Goal: Communication & Community: Ask a question

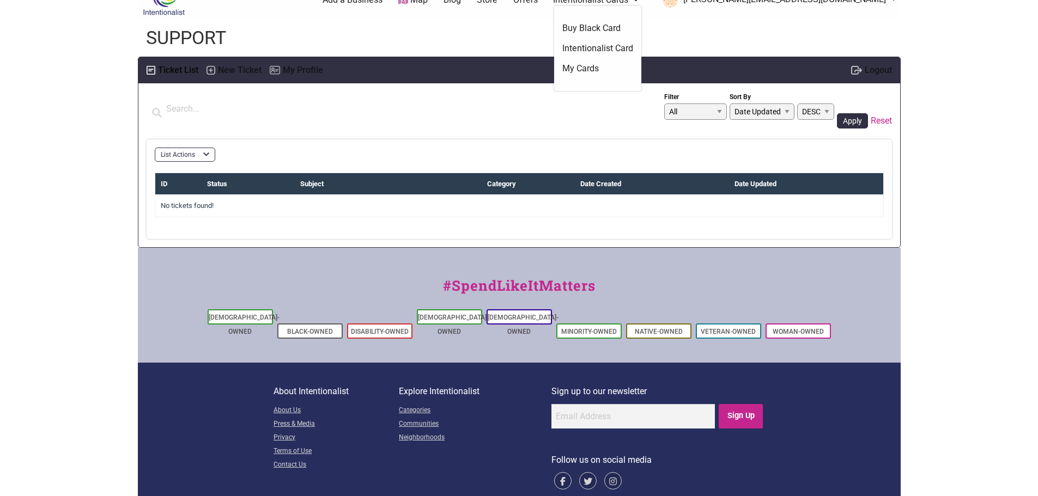
scroll to position [35, 0]
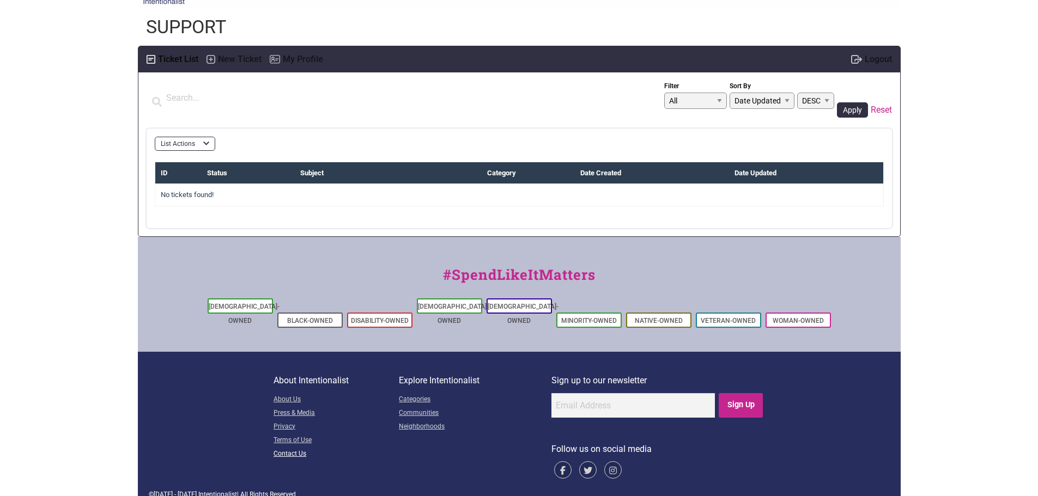
click at [293, 448] on link "Contact Us" at bounding box center [335, 455] width 125 height 14
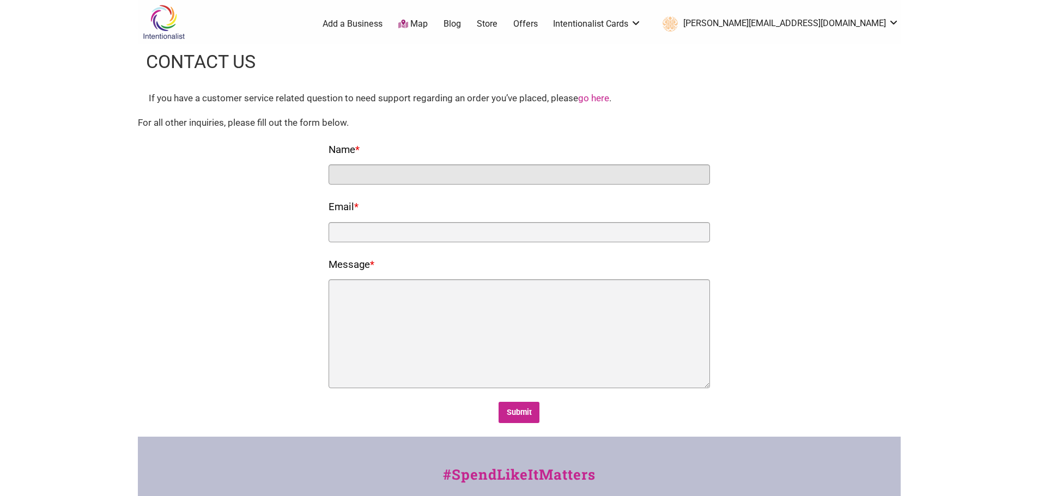
click at [397, 176] on input "Name *" at bounding box center [518, 175] width 381 height 20
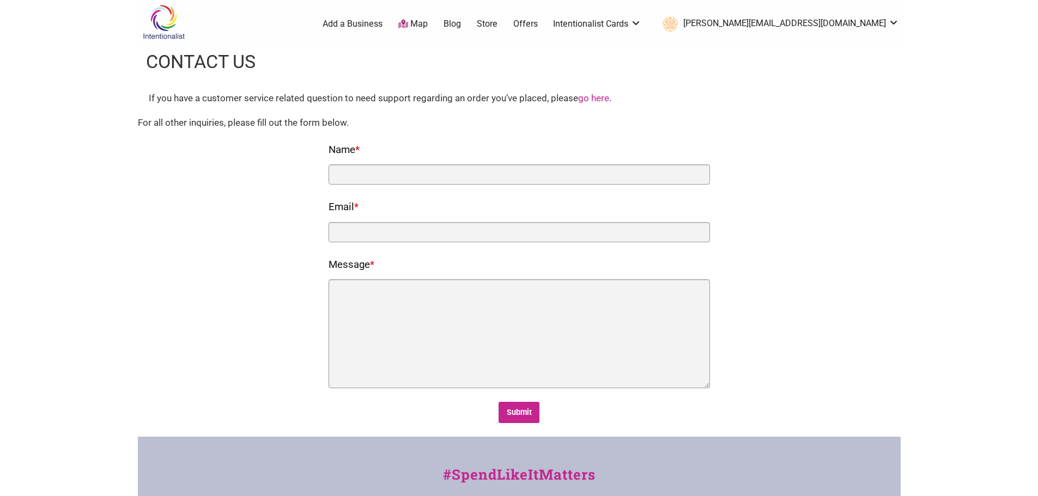
click at [593, 99] on link "go here" at bounding box center [593, 98] width 31 height 11
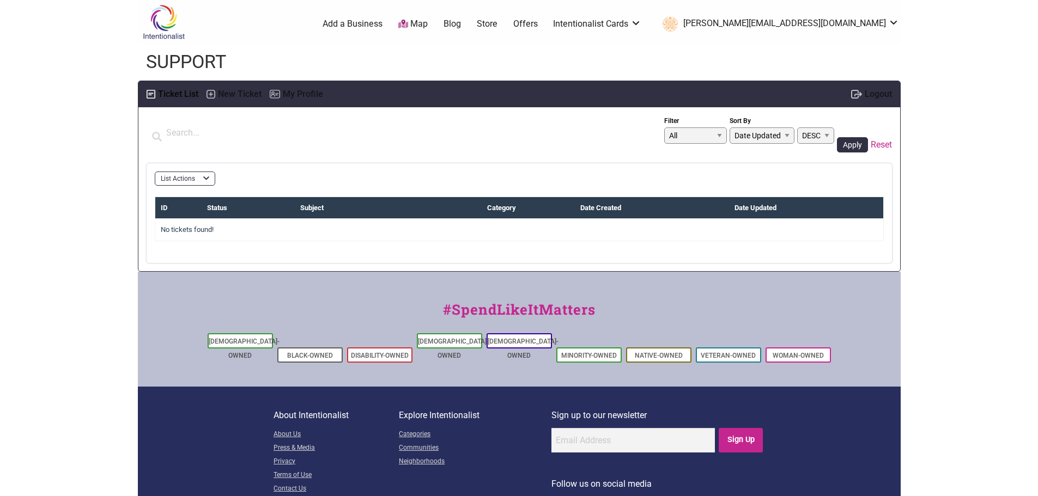
click at [829, 29] on link "[PERSON_NAME][EMAIL_ADDRESS][DOMAIN_NAME]" at bounding box center [778, 24] width 242 height 20
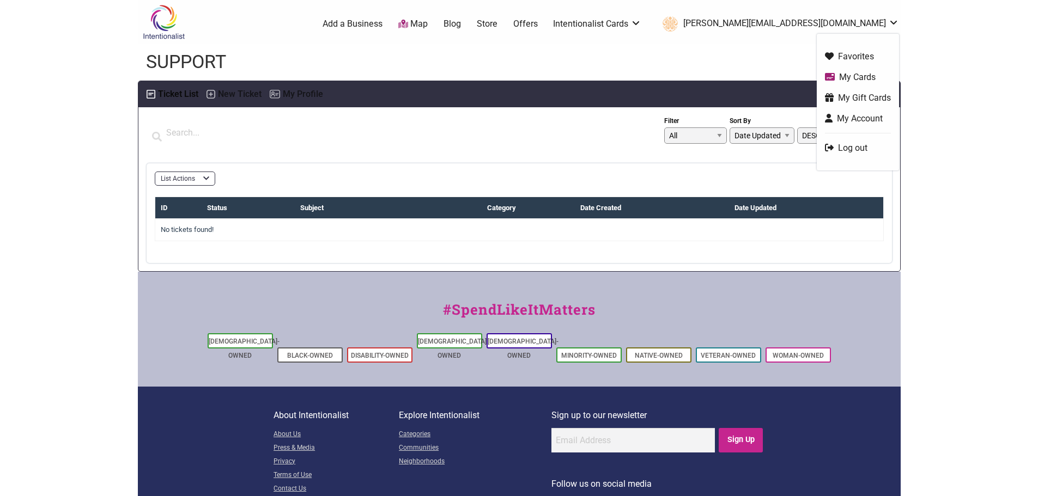
click at [854, 156] on ul "Favorites My Cards My Gift Cards My Account Log out" at bounding box center [858, 102] width 82 height 137
click at [854, 147] on link "Log out" at bounding box center [858, 148] width 66 height 13
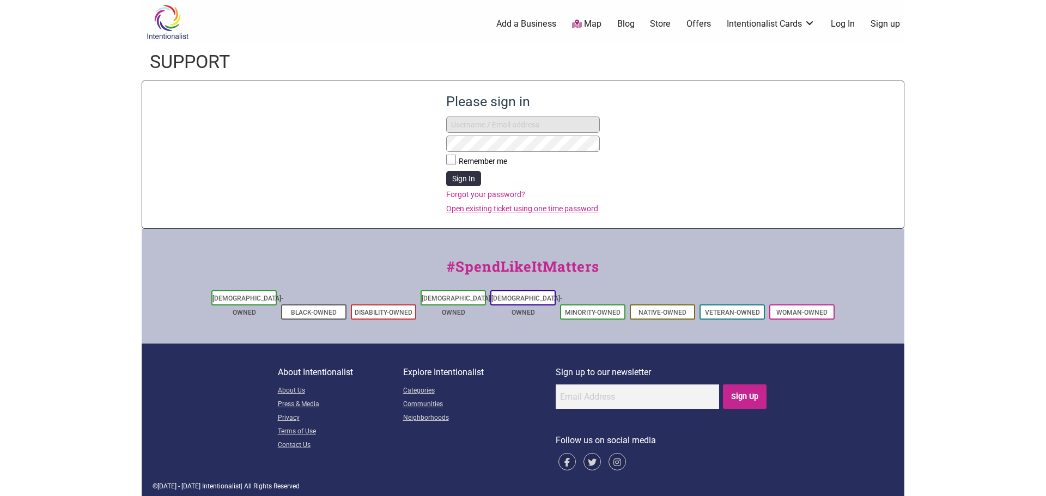
type input "[PERSON_NAME][EMAIL_ADDRESS][DOMAIN_NAME]"
click at [522, 207] on link "Open existing ticket using one time password" at bounding box center [523, 208] width 154 height 11
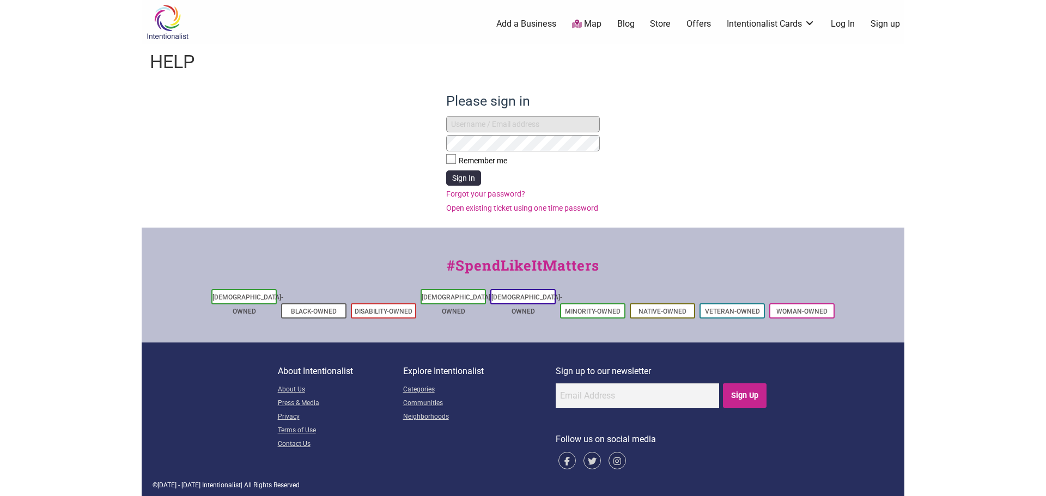
type input "[PERSON_NAME][EMAIL_ADDRESS][DOMAIN_NAME]"
click at [461, 178] on button "Sign In" at bounding box center [463, 177] width 35 height 15
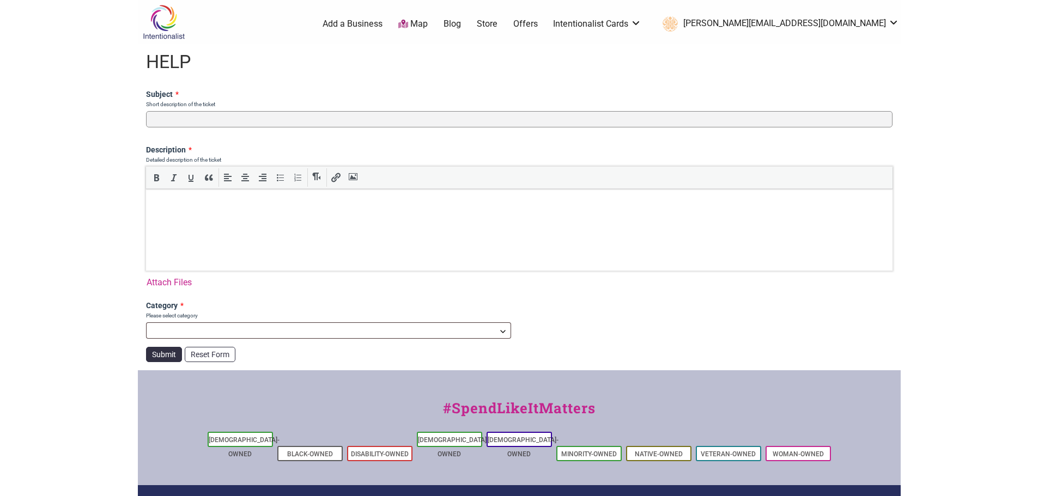
click at [868, 22] on link "[PERSON_NAME][EMAIL_ADDRESS][DOMAIN_NAME]" at bounding box center [778, 24] width 242 height 20
click at [863, 114] on link "My Account" at bounding box center [858, 118] width 66 height 13
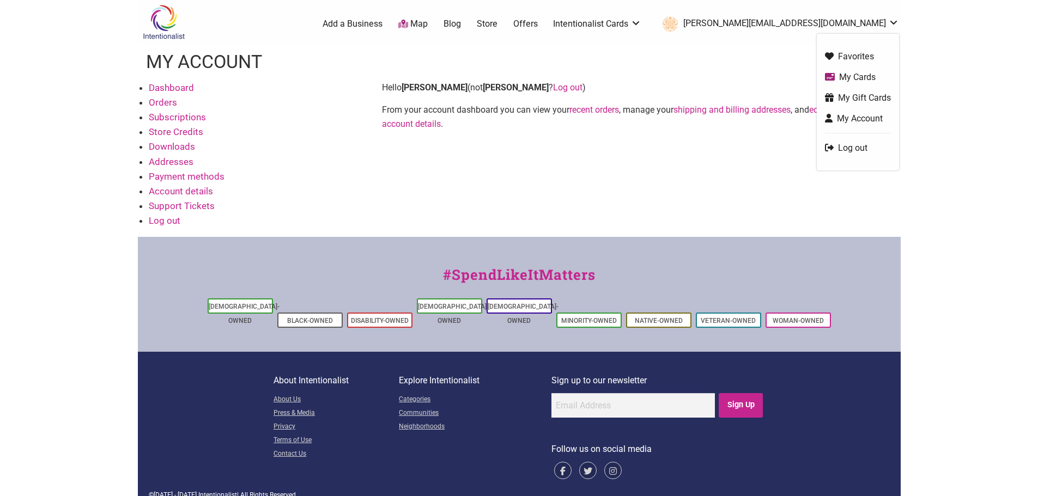
click at [850, 76] on link "My Cards" at bounding box center [858, 77] width 66 height 13
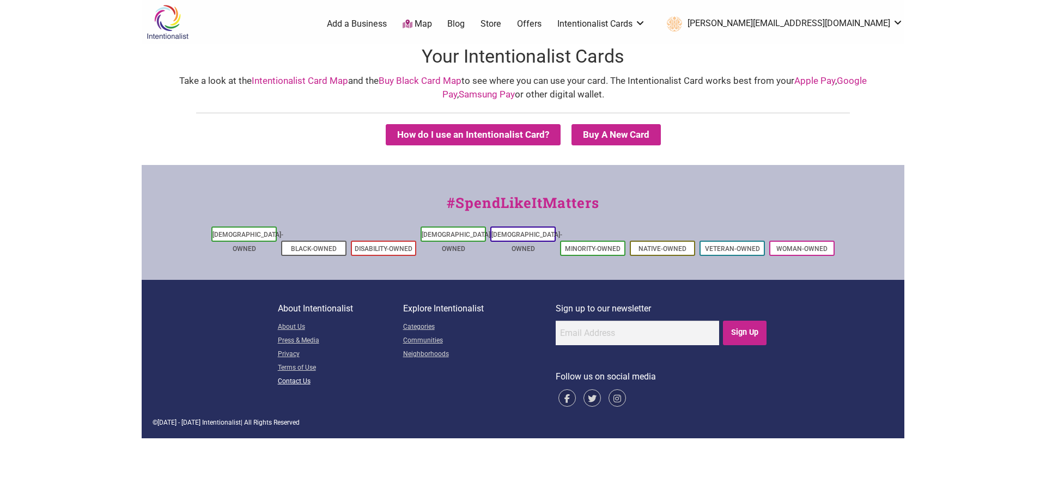
click at [308, 375] on link "Contact Us" at bounding box center [340, 382] width 125 height 14
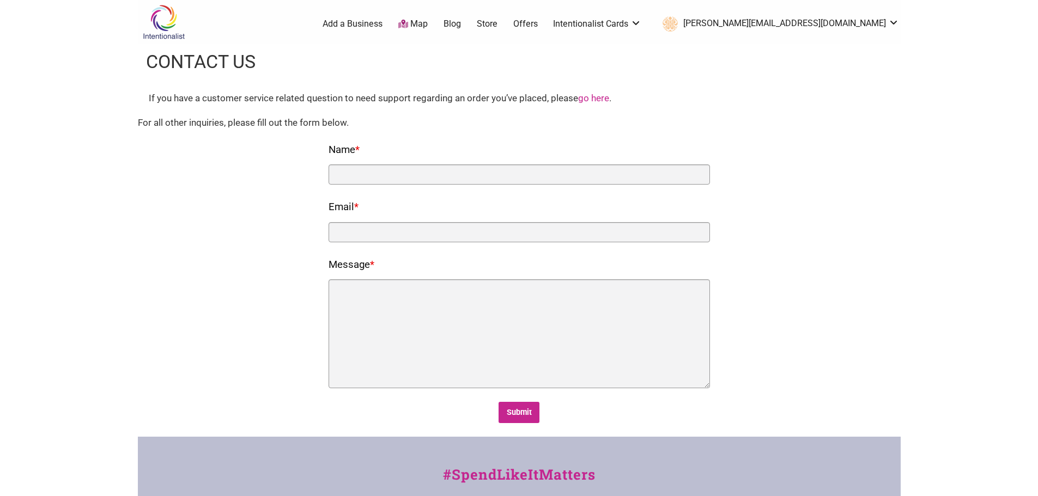
click at [595, 101] on link "go here" at bounding box center [593, 98] width 31 height 11
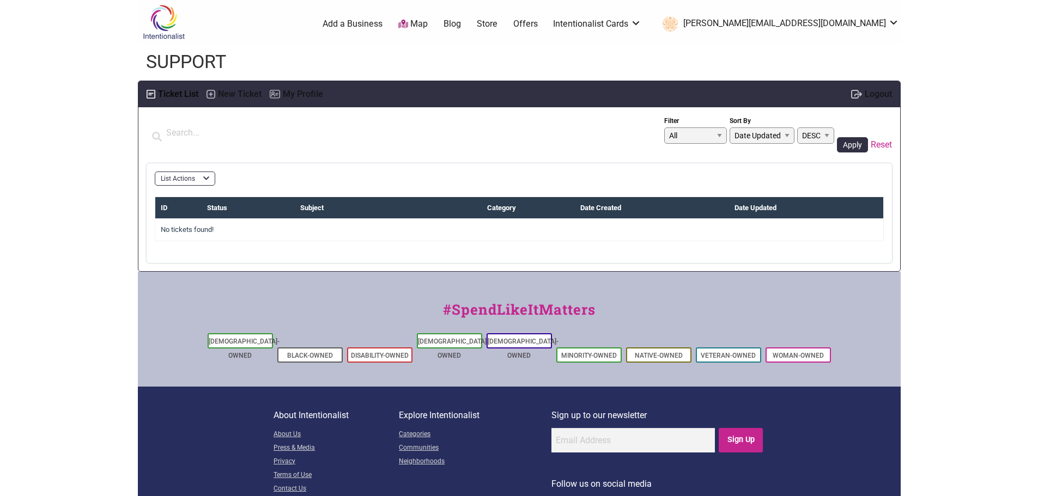
click at [205, 180] on icon "button" at bounding box center [206, 179] width 6 height 4
click at [356, 142] on div at bounding box center [405, 139] width 517 height 36
click at [265, 246] on div "ID Status Subject Category Date Created Date Updated No tickets found!" at bounding box center [519, 225] width 729 height 56
click at [217, 93] on div "New Ticket" at bounding box center [233, 95] width 55 height 16
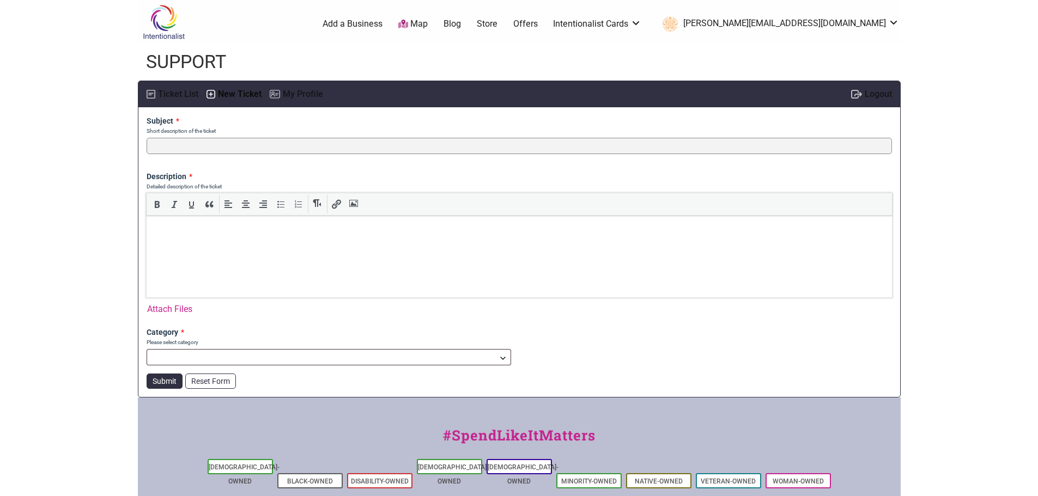
click at [248, 157] on div "Subject * Short description of the ticket" at bounding box center [518, 143] width 761 height 56
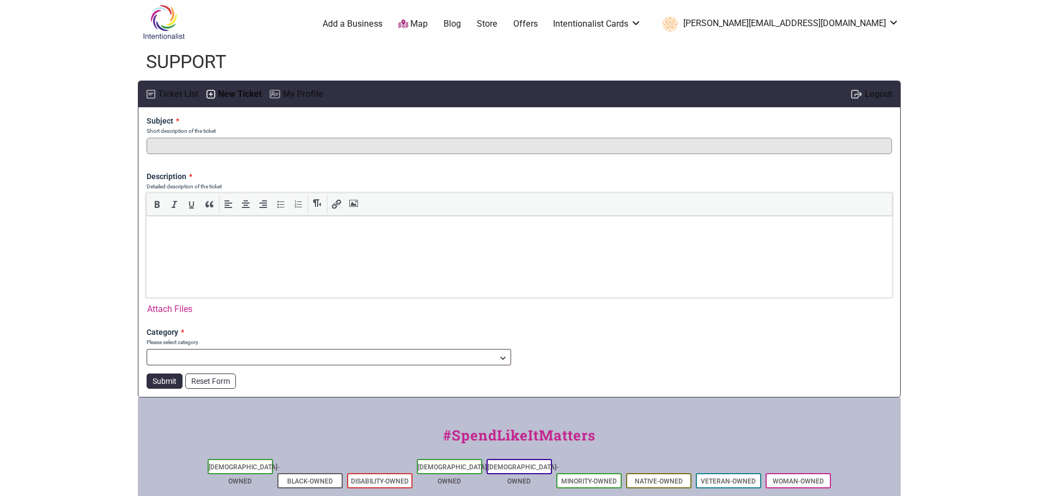
click at [243, 149] on input "text" at bounding box center [519, 146] width 745 height 16
type input "resending internationalist gift card to client"
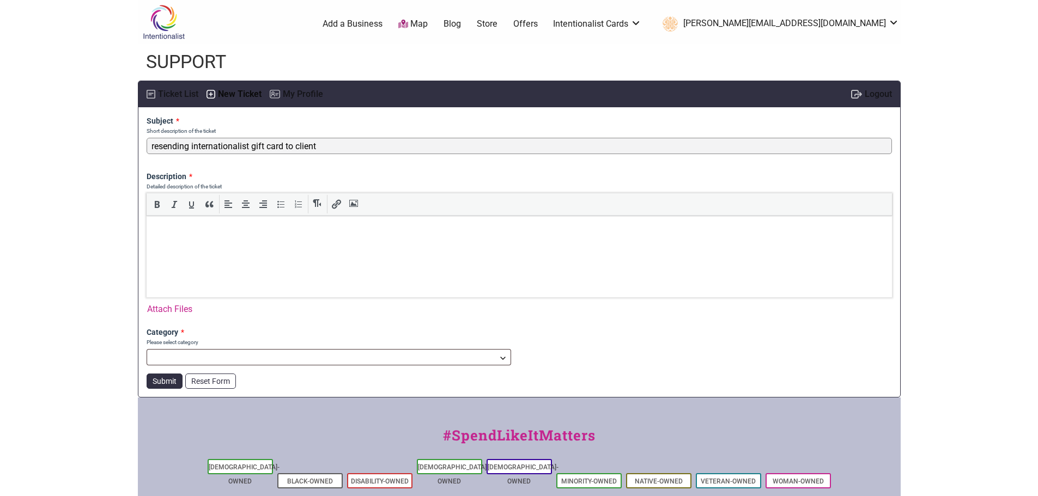
click at [283, 236] on p at bounding box center [518, 233] width 736 height 10
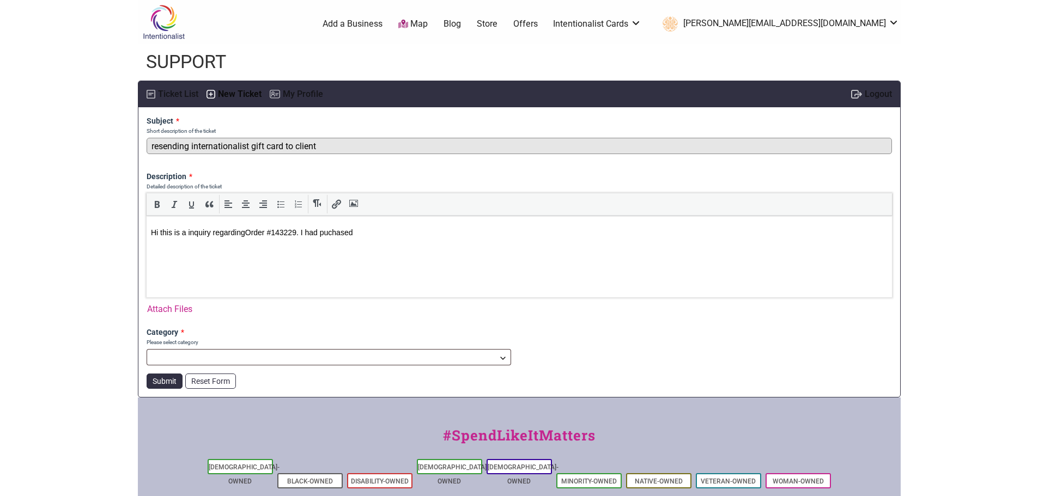
drag, startPoint x: 321, startPoint y: 148, endPoint x: 299, endPoint y: 144, distance: 22.1
click at [299, 144] on input "resending internationalist gift card to client" at bounding box center [519, 146] width 745 height 16
type input "resending internationalist gift card to community event"
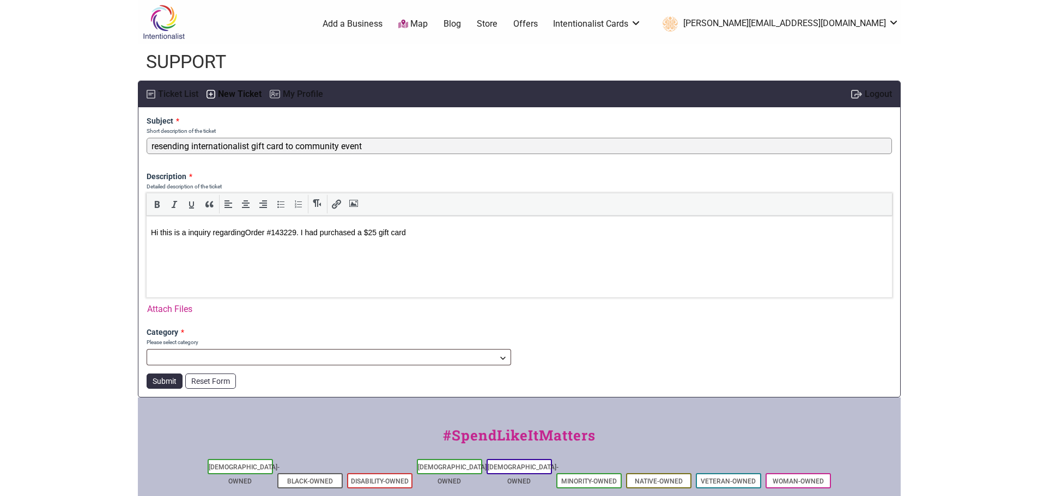
click at [398, 231] on p "Hi this is a inquiry regarding Order #143229. I had purchased a $25 gift card" at bounding box center [518, 233] width 736 height 10
click at [453, 229] on p "Hi this is a inquiry regarding Order #143229. I had purchased $25 gift card" at bounding box center [518, 233] width 736 height 10
drag, startPoint x: 710, startPoint y: 234, endPoint x: 698, endPoint y: 237, distance: 13.1
click at [698, 239] on body "Hi this is a inquiry regarding Order #143229. I had purchased $25 gift cards fo…" at bounding box center [518, 232] width 736 height 25
click at [699, 230] on p "Hi this is a inquiry regarding Order #143229. I had purchased $25 gift cards fo…" at bounding box center [518, 233] width 736 height 10
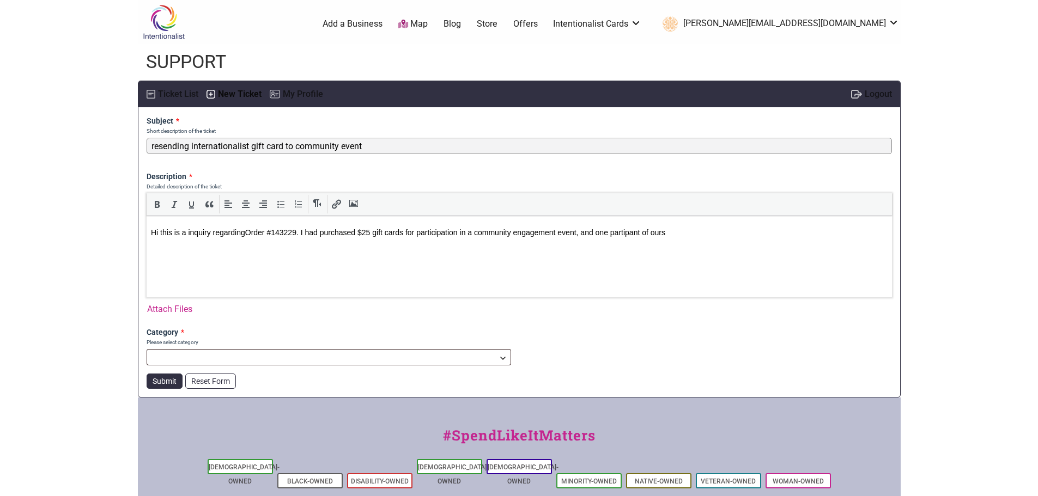
click at [711, 234] on p "Hi this is a inquiry regarding Order #143229. I had purchased $25 gift cards fo…" at bounding box center [518, 233] width 736 height 10
click at [718, 231] on p "Hi this is a inquiry regarding Order #143229. I had purchased $25 gift cards fo…" at bounding box center [518, 233] width 736 height 10
click at [700, 230] on p "Hi this is a inquiry regarding Order #143229. I had purchased $25 gift cards fo…" at bounding box center [518, 233] width 736 height 10
click at [763, 235] on p "Hi this is a inquiry regarding Order #143229. I had purchased $25 gift cards fo…" at bounding box center [518, 233] width 736 height 10
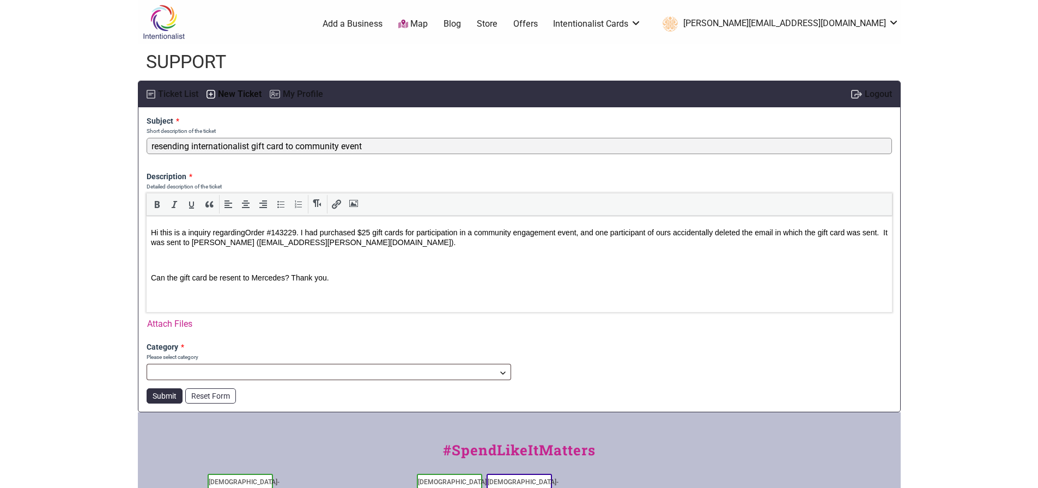
click at [371, 369] on span at bounding box center [328, 368] width 363 height 8
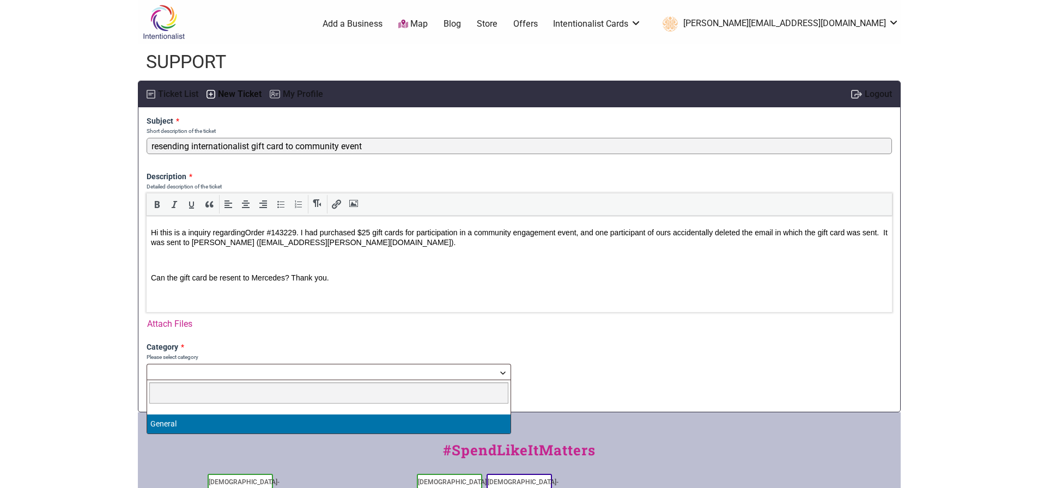
select select "1"
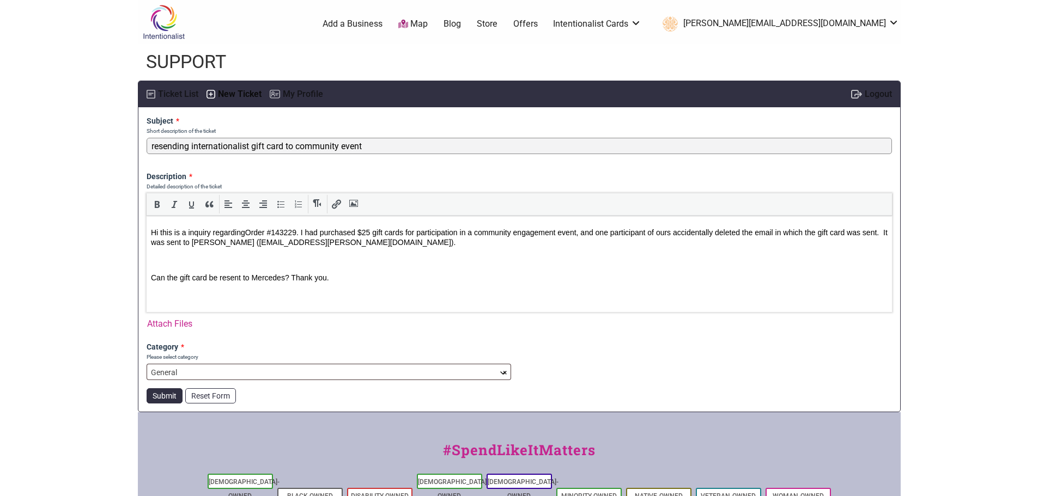
click at [152, 397] on button "Submit" at bounding box center [165, 395] width 36 height 15
